Goal: Information Seeking & Learning: Learn about a topic

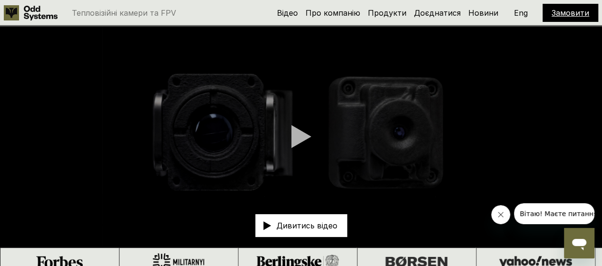
click at [298, 144] on div at bounding box center [301, 137] width 20 height 24
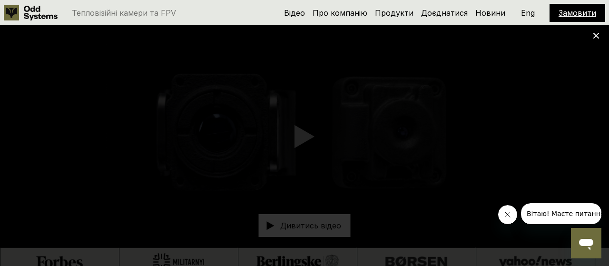
click at [509, 213] on icon "Закрити повідомлення від компанії" at bounding box center [507, 214] width 5 height 5
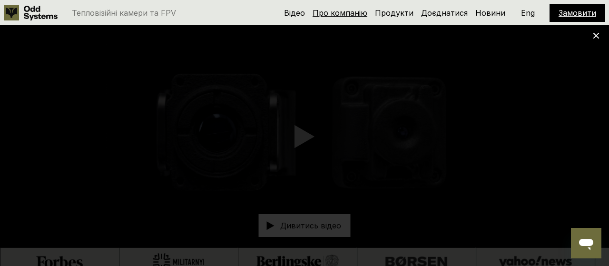
click at [336, 14] on link "Про компанію" at bounding box center [340, 13] width 55 height 10
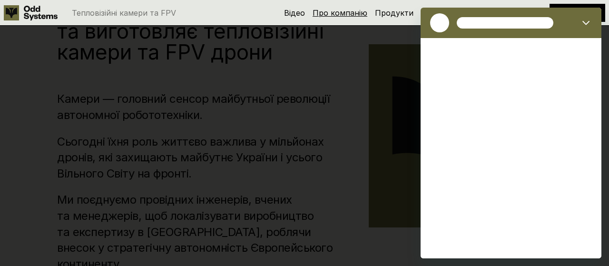
scroll to position [276, 0]
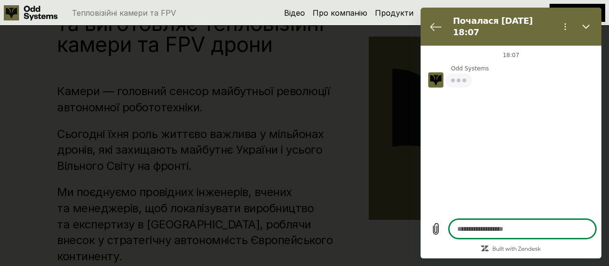
type textarea "*"
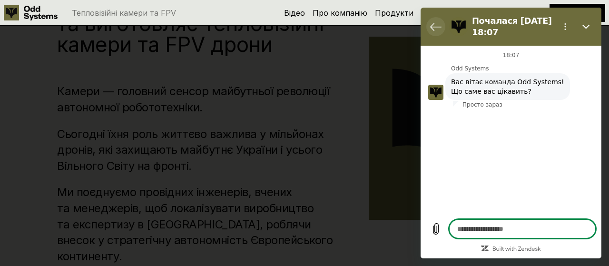
click at [436, 22] on icon "Повернутися до списку розмов" at bounding box center [435, 26] width 11 height 11
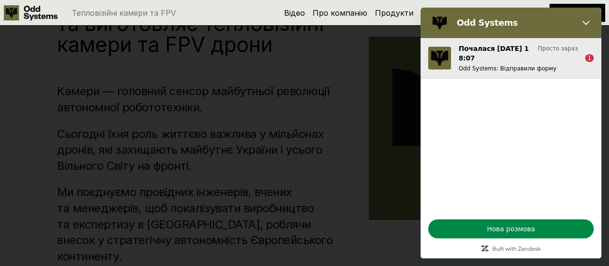
click at [543, 48] on p "Просто зараз" at bounding box center [558, 54] width 40 height 18
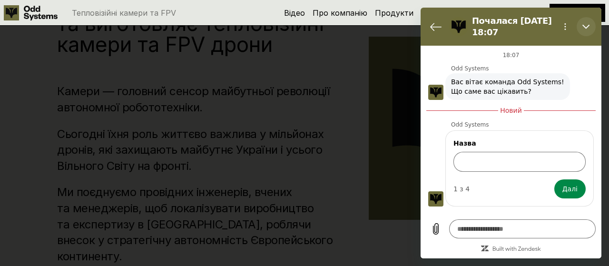
click at [584, 22] on button "Закрити" at bounding box center [586, 26] width 19 height 19
type textarea "*"
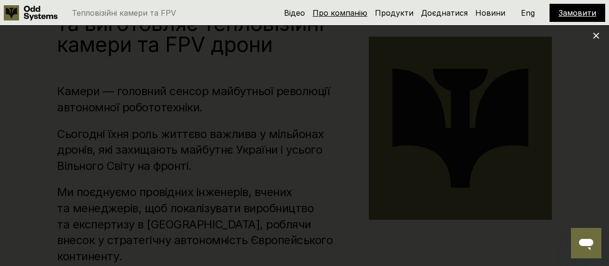
click at [327, 14] on link "Про компанію" at bounding box center [340, 13] width 55 height 10
type textarea "*"
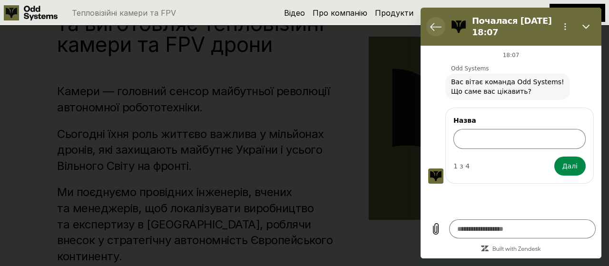
click at [432, 26] on icon "Повернутися до списку розмов" at bounding box center [435, 26] width 11 height 11
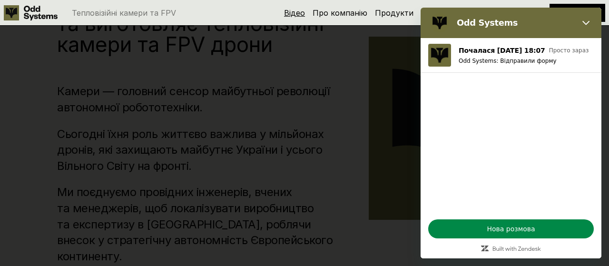
click at [305, 11] on link "Відео" at bounding box center [294, 13] width 21 height 10
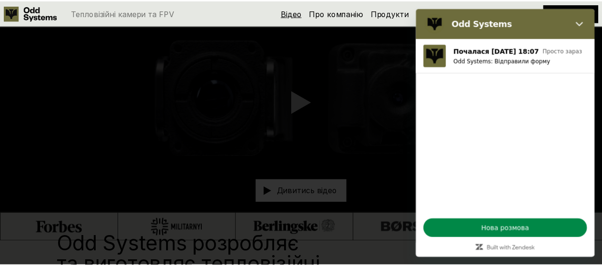
scroll to position [26, 0]
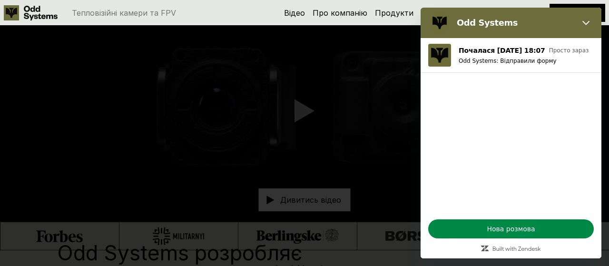
click at [45, 109] on div at bounding box center [304, 133] width 609 height 266
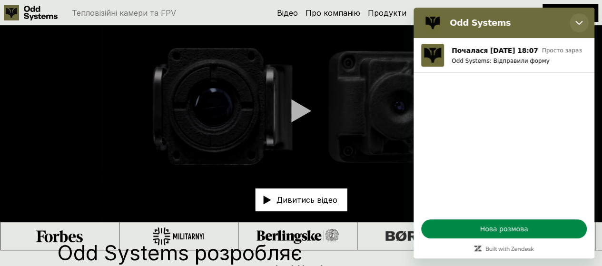
click at [583, 18] on button "Закрити" at bounding box center [579, 22] width 19 height 19
